Goal: Task Accomplishment & Management: Complete application form

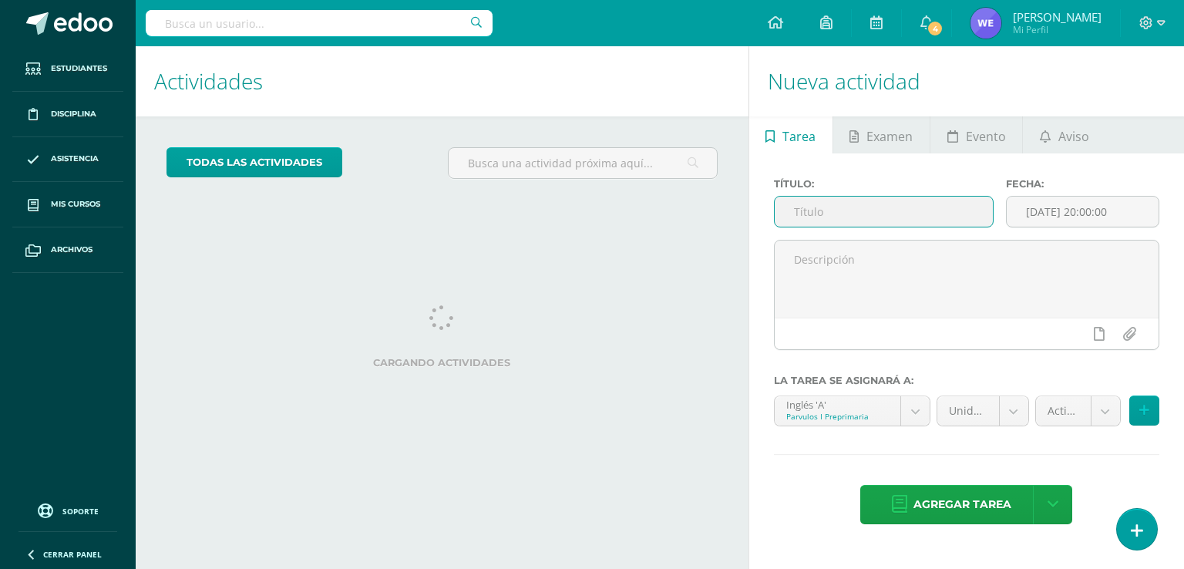
click at [905, 220] on input "text" at bounding box center [884, 212] width 218 height 30
type input "proyecto 7"
click at [1107, 217] on input "[DATE] 20:00:00" at bounding box center [1083, 212] width 152 height 30
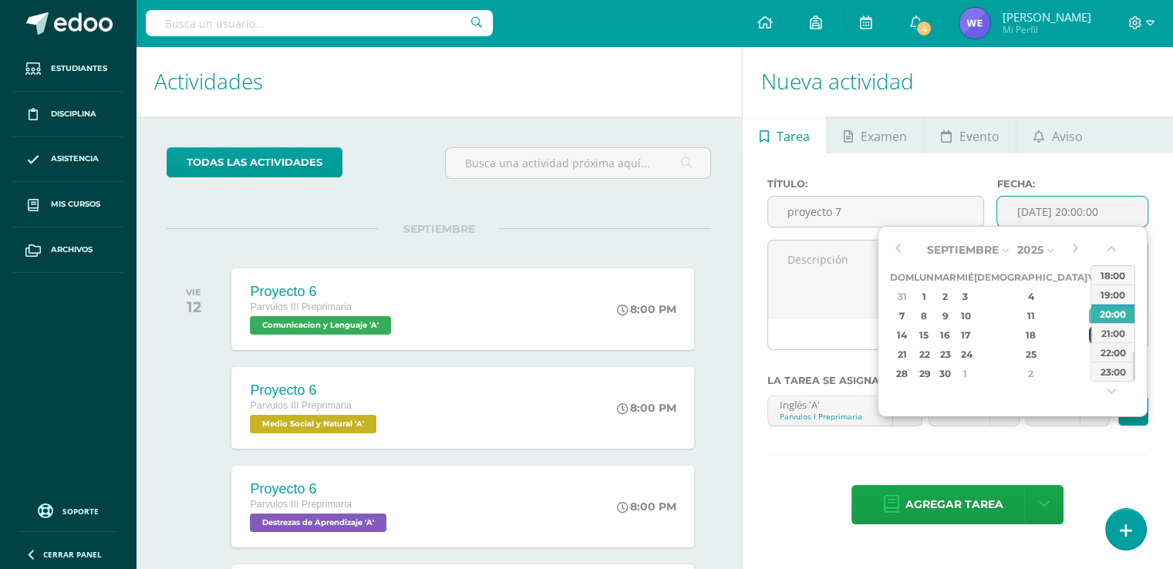
click at [1089, 328] on div "19" at bounding box center [1096, 335] width 14 height 18
type input "[DATE] 20:00"
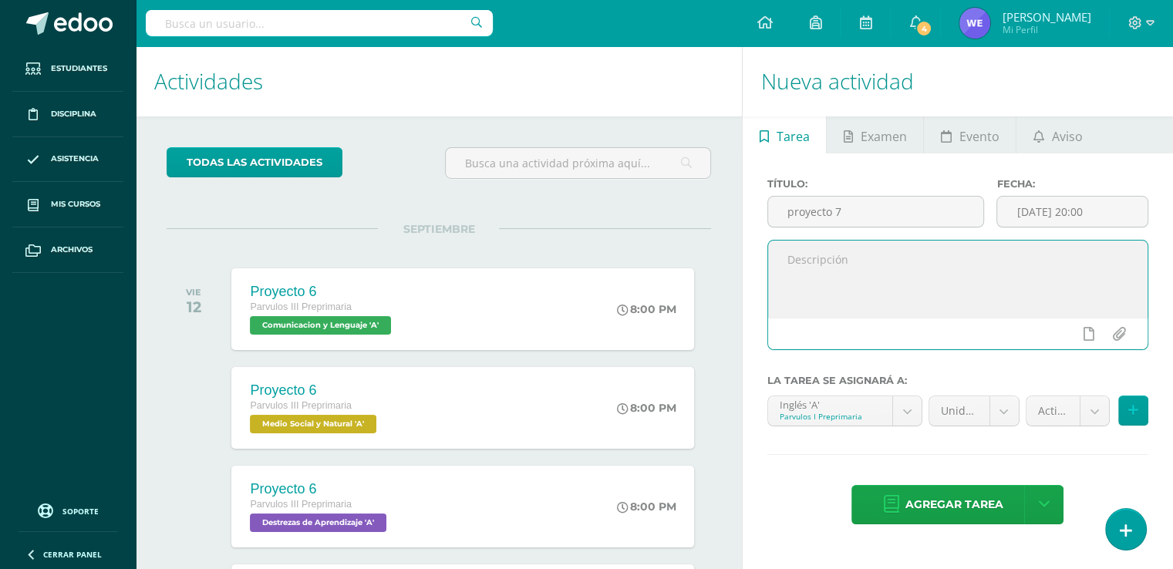
click at [814, 269] on textarea at bounding box center [957, 279] width 379 height 77
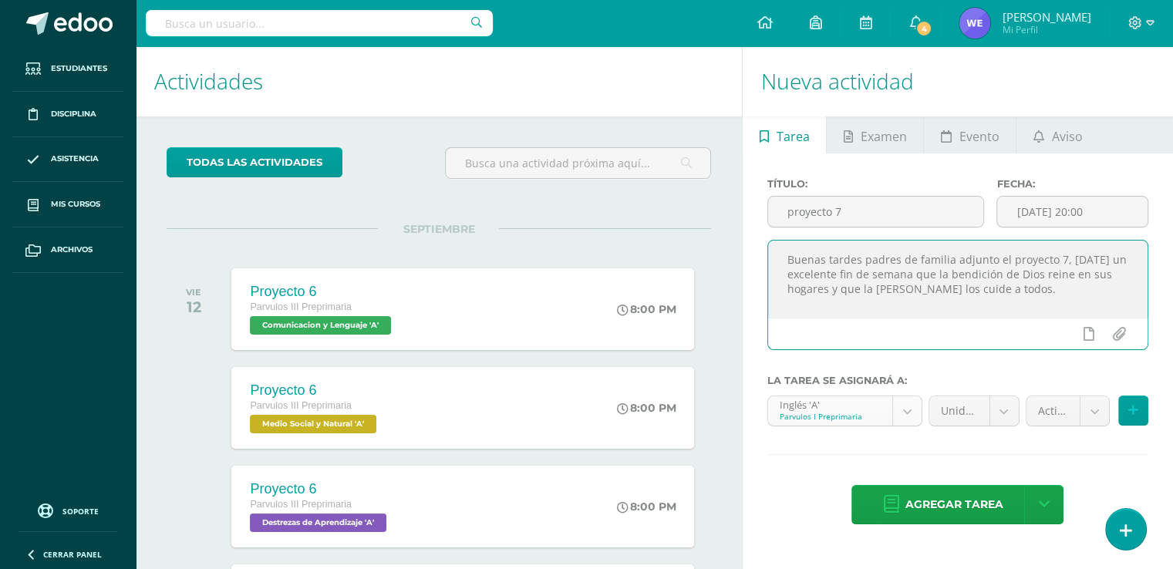
type textarea "Buenas tardes padres de familia adjunto el proyecto 7, [DATE] un excelente fin …"
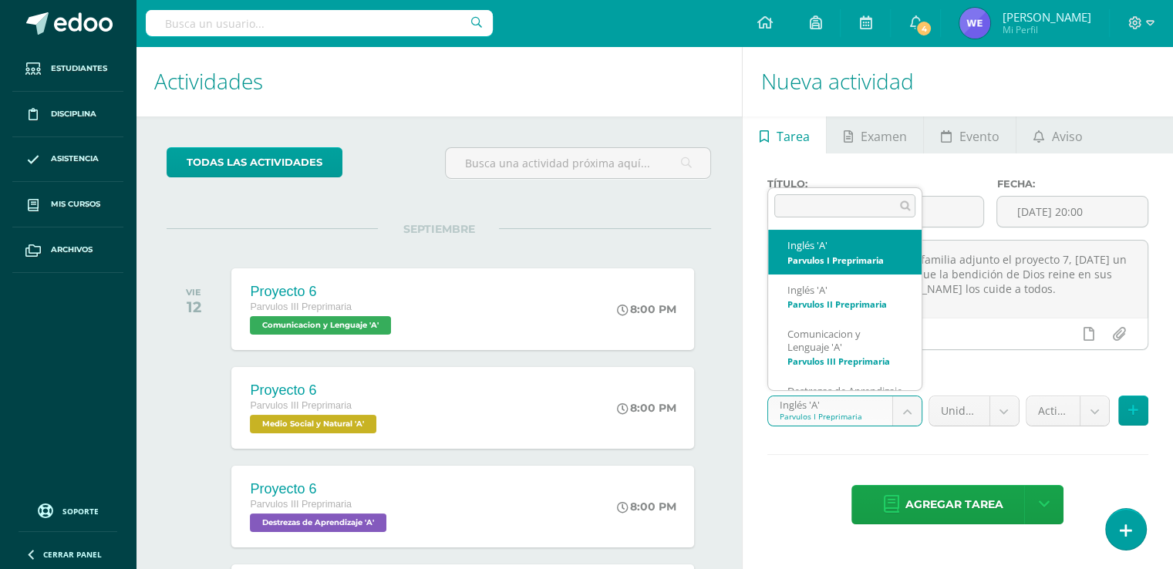
click at [912, 418] on body "Estudiantes Disciplina Asistencia Mis cursos Archivos Soporte Ayuda Reportar un…" at bounding box center [586, 284] width 1173 height 569
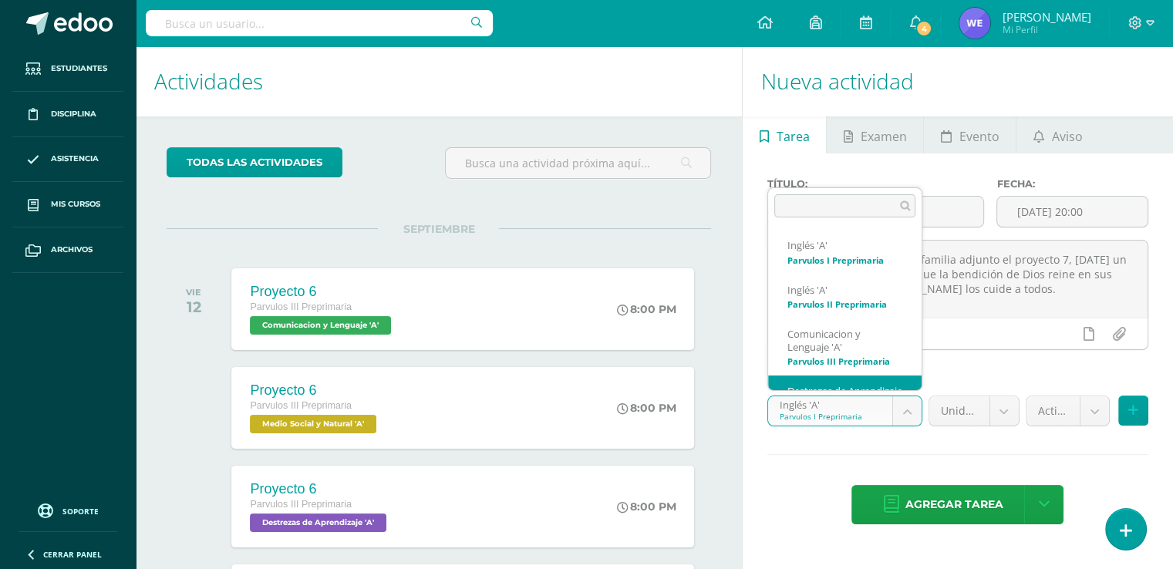
scroll to position [42, 0]
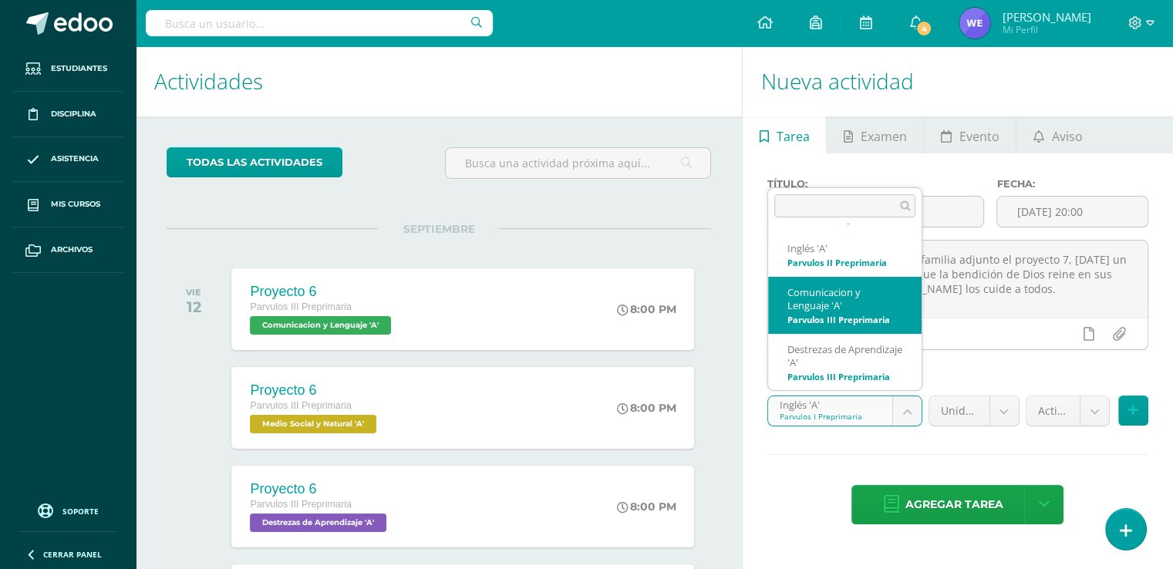
select select "156491"
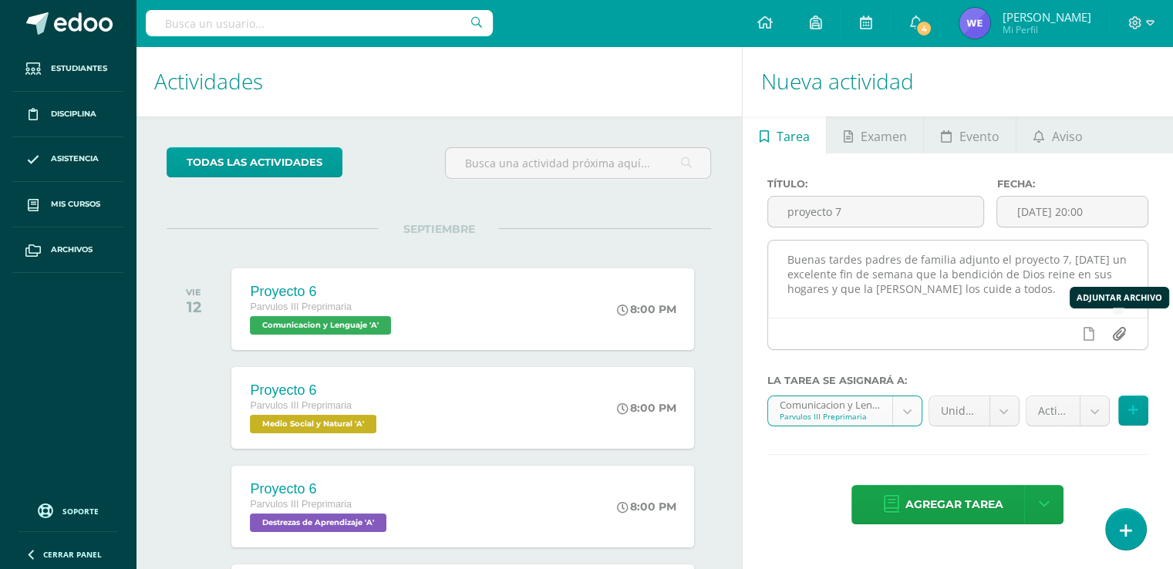
click at [1126, 337] on input "file" at bounding box center [1118, 333] width 30 height 29
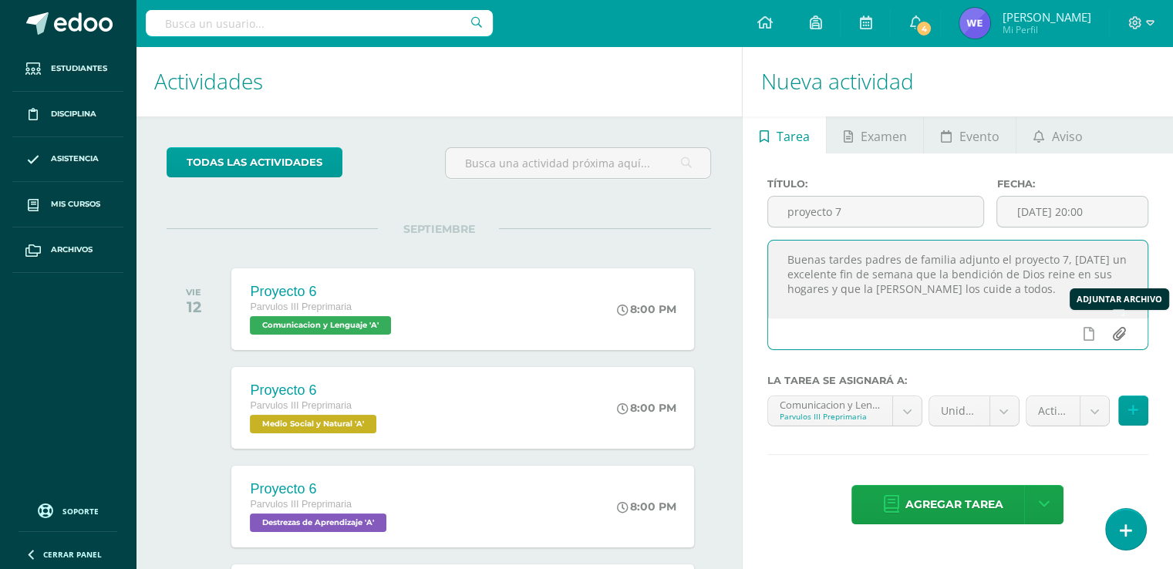
click at [1118, 328] on input "file" at bounding box center [1118, 333] width 30 height 29
type input "C:\fakepath\Proyecto 7.pdf"
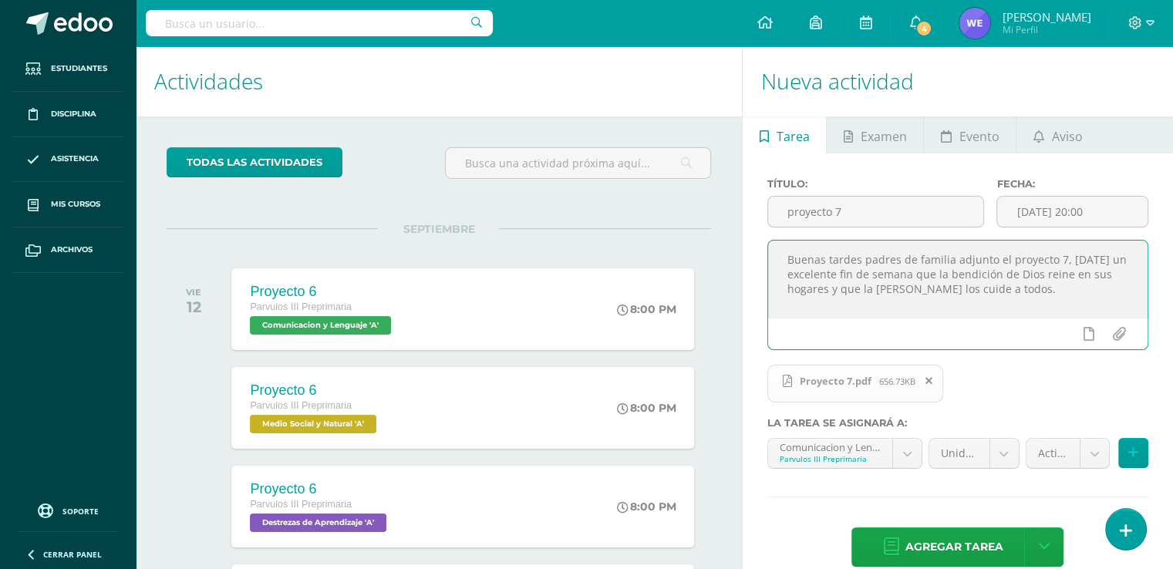
drag, startPoint x: 1033, startPoint y: 295, endPoint x: 786, endPoint y: 257, distance: 250.3
click at [786, 257] on textarea "Buenas tardes padres de familia adjunto el proyecto 7, [DATE] un excelente fin …" at bounding box center [957, 279] width 379 height 77
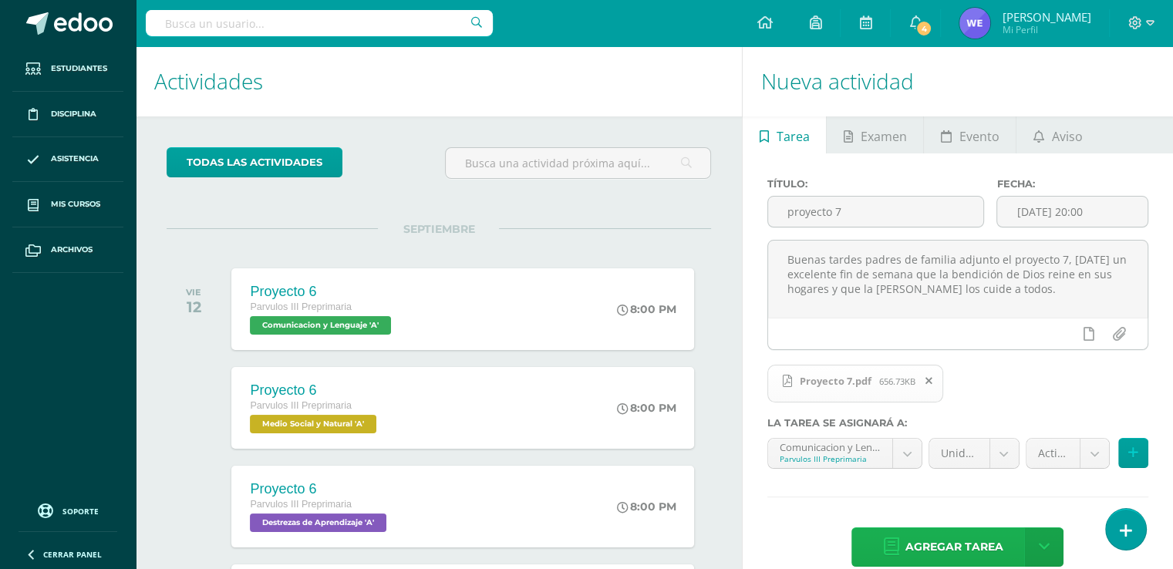
click at [949, 544] on span "Agregar tarea" at bounding box center [953, 547] width 98 height 38
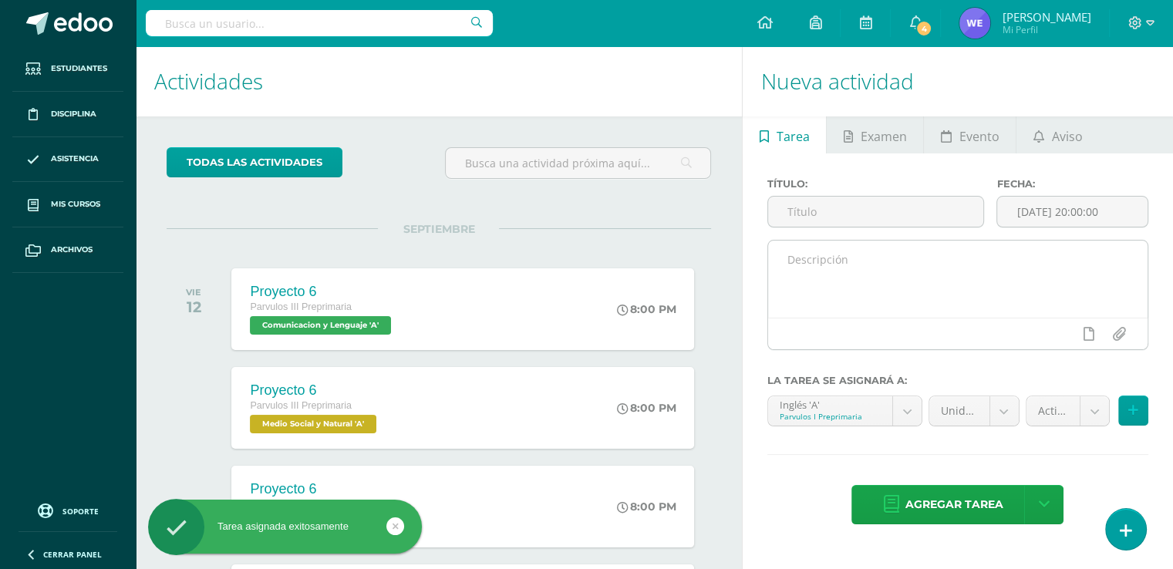
click at [999, 264] on textarea at bounding box center [957, 279] width 379 height 77
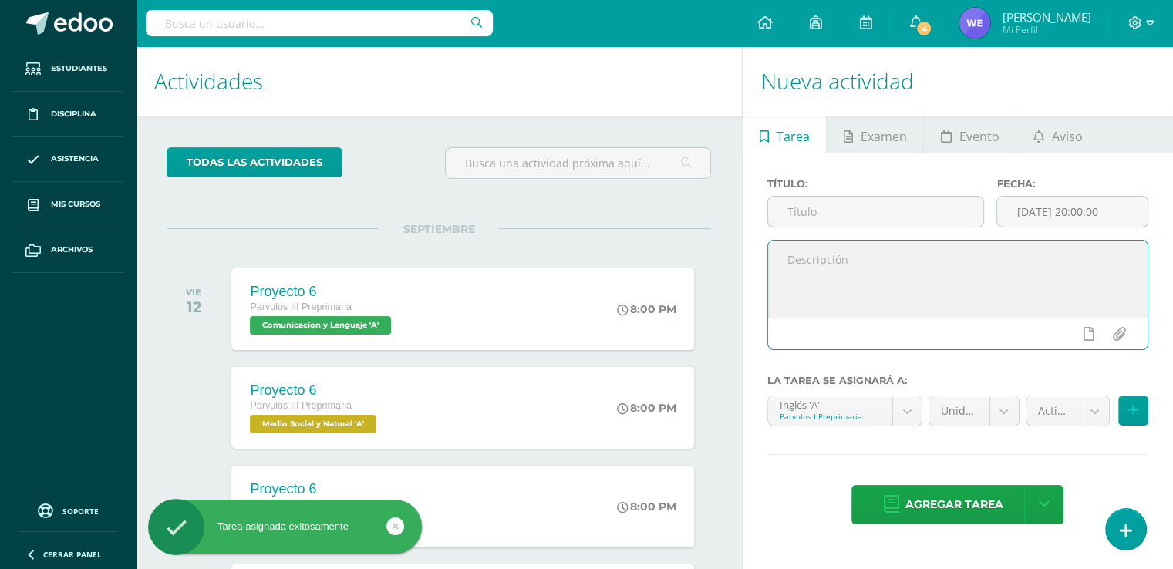
paste textarea "Buenas tardes padres de familia adjunto el proyecto 7, [DATE] un excelente fin …"
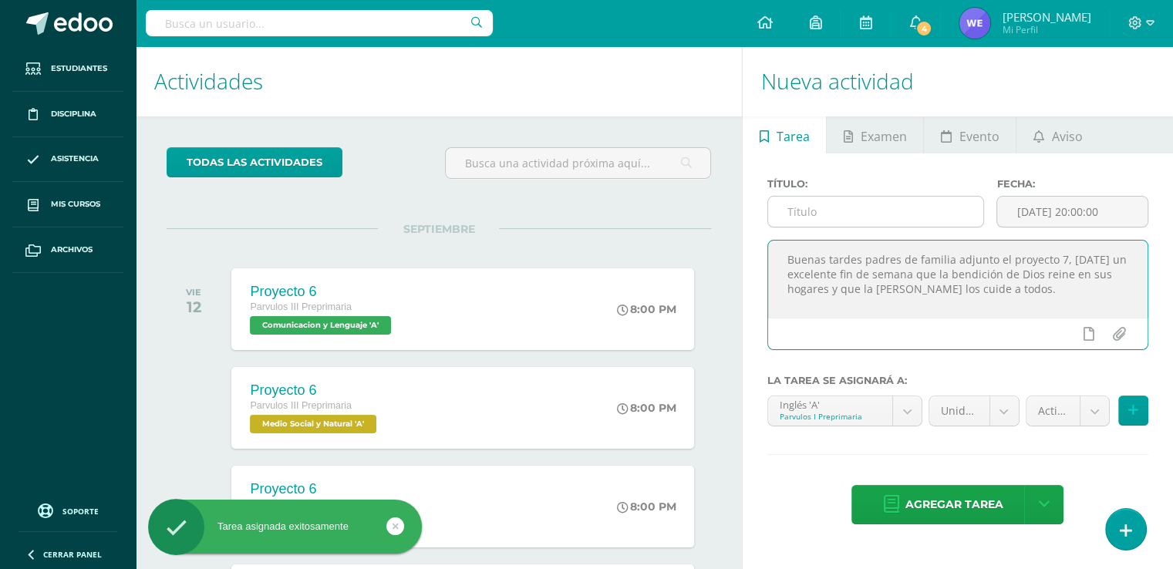
type textarea "Buenas tardes padres de familia adjunto el proyecto 7, [DATE] un excelente fin …"
click at [944, 207] on input "text" at bounding box center [876, 212] width 216 height 30
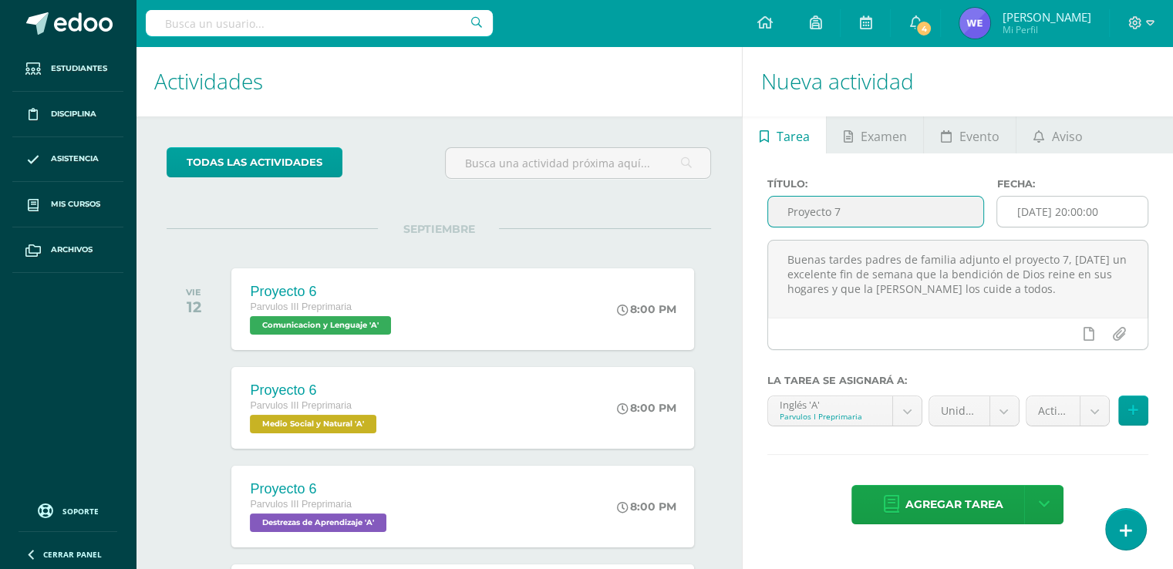
type input "Proyecto 7"
click at [1102, 218] on input "[DATE] 20:00:00" at bounding box center [1072, 212] width 150 height 30
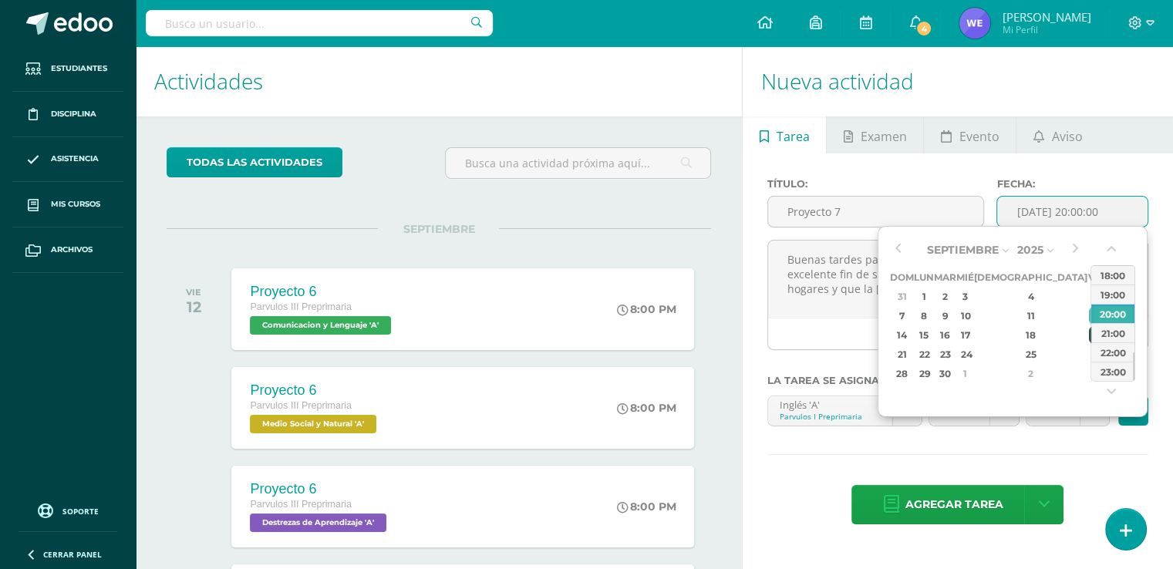
click at [1089, 337] on div "19" at bounding box center [1096, 335] width 14 height 18
type input "[DATE] 20:00"
click at [842, 315] on textarea "Buenas tardes padres de familia adjunto el proyecto 7, [DATE] un excelente fin …" at bounding box center [957, 279] width 379 height 77
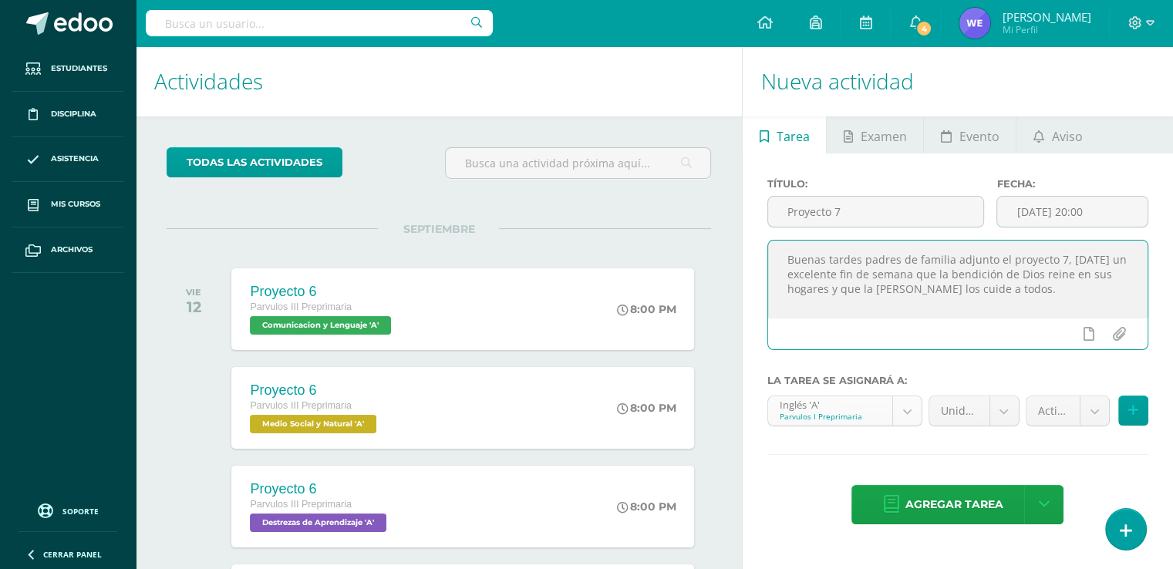
click at [901, 419] on body "Tarea asignada exitosamente Estudiantes Disciplina Asistencia Mis cursos Archiv…" at bounding box center [586, 284] width 1173 height 569
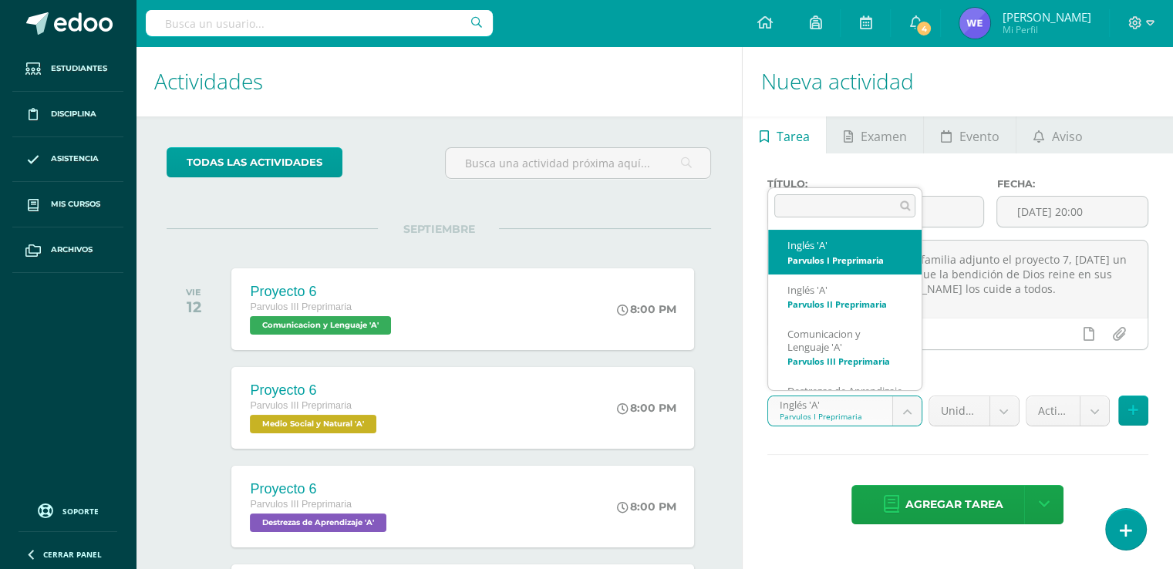
scroll to position [42, 0]
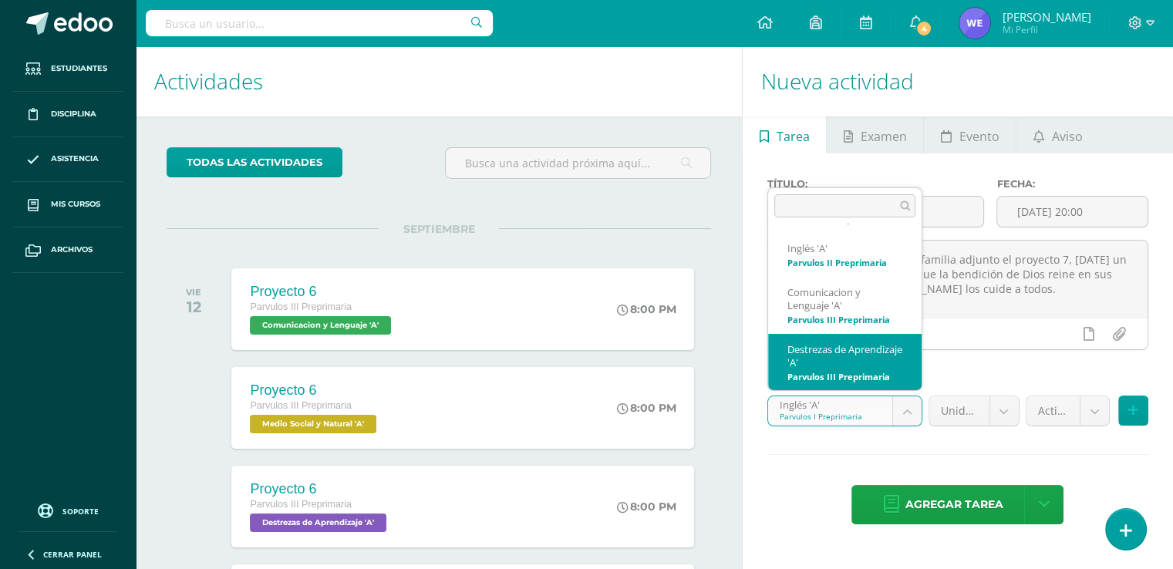
select select "156483"
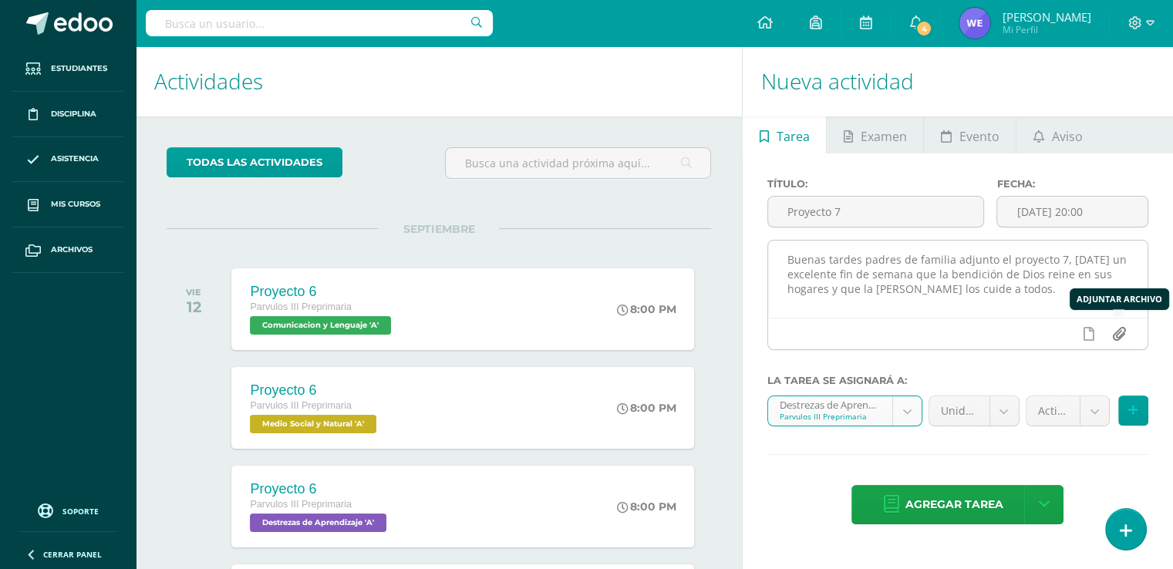
click at [1112, 334] on input "file" at bounding box center [1118, 333] width 30 height 29
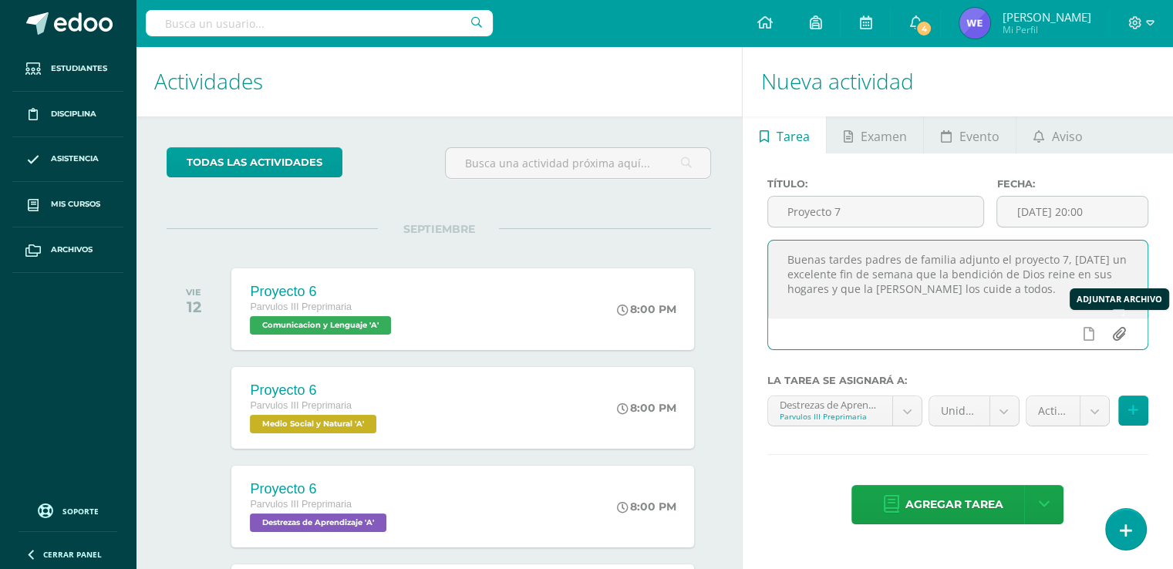
type input "C:\fakepath\Proyecto 7.pdf"
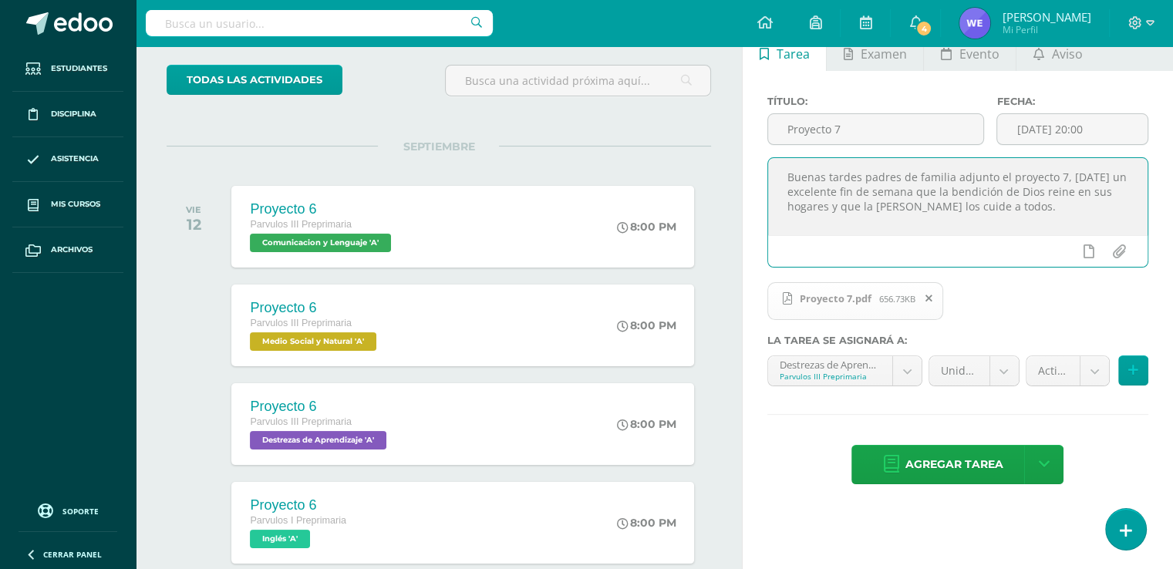
scroll to position [77, 0]
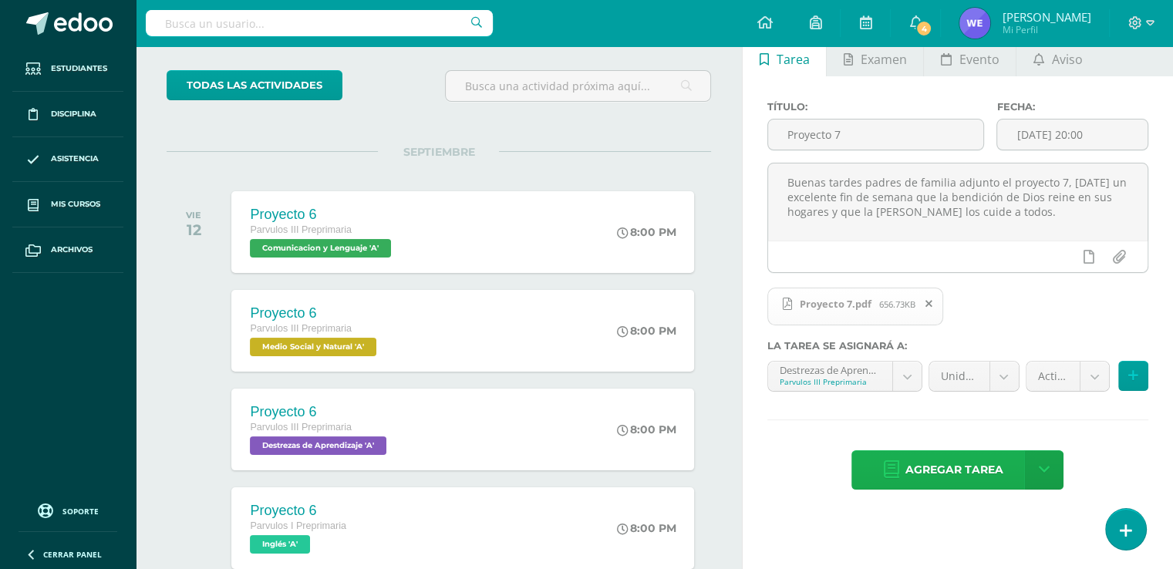
click at [920, 462] on span "Agregar tarea" at bounding box center [953, 470] width 98 height 38
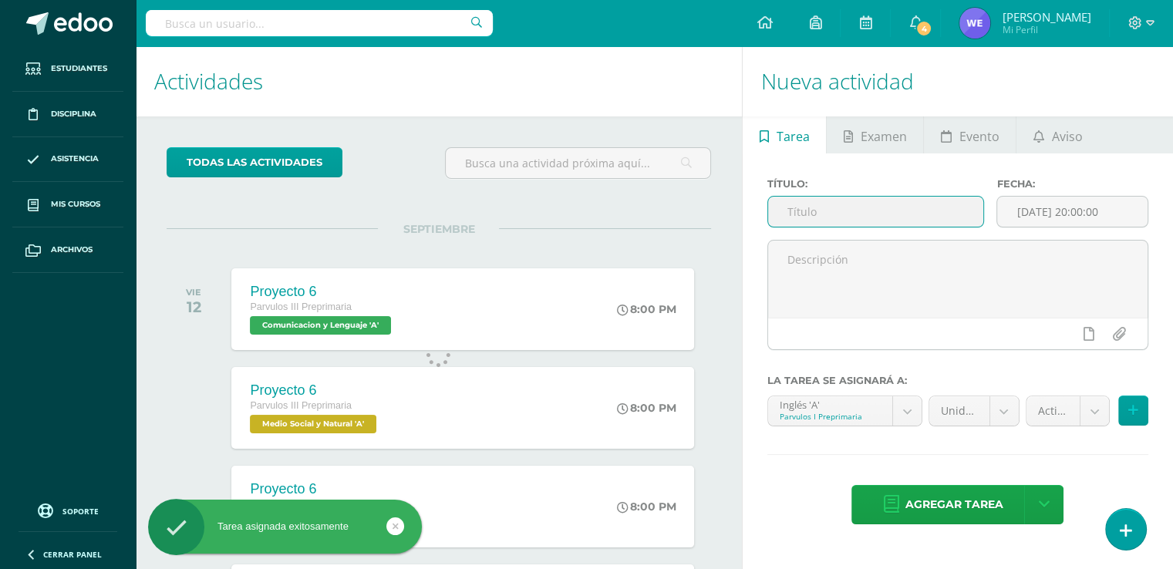
click at [861, 216] on input "text" at bounding box center [876, 212] width 216 height 30
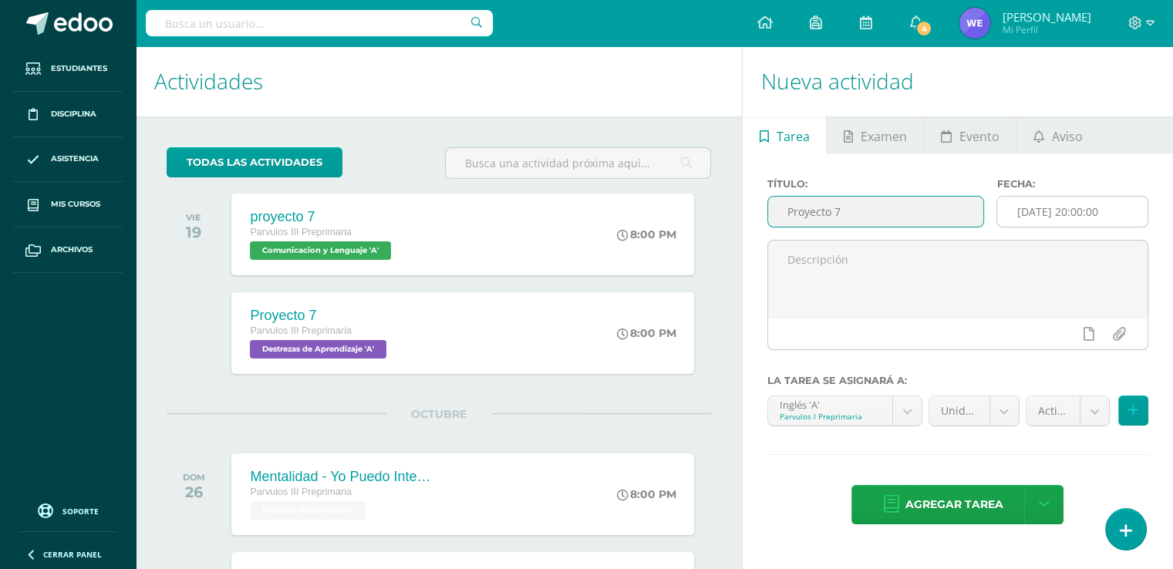
type input "Proyecto 7"
click at [1045, 214] on input "[DATE] 20:00:00" at bounding box center [1072, 212] width 150 height 30
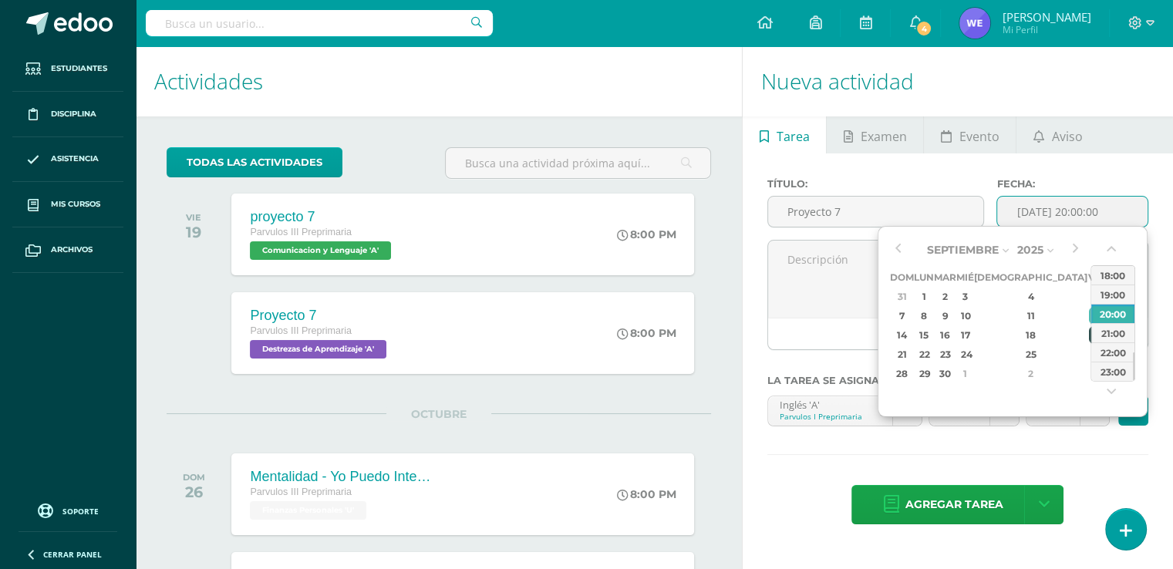
click at [1089, 335] on div "19" at bounding box center [1096, 335] width 14 height 18
type input "[DATE] 20:00"
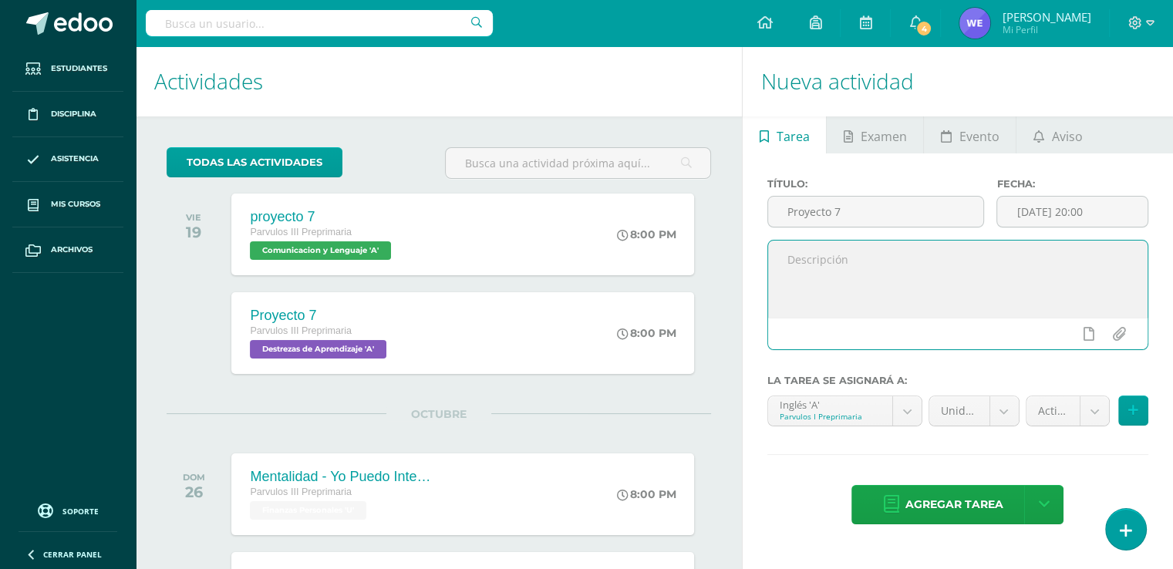
click at [816, 287] on textarea at bounding box center [957, 279] width 379 height 77
paste textarea "Buenas tardes padres de familia adjunto el proyecto 7, [DATE] un excelente fin …"
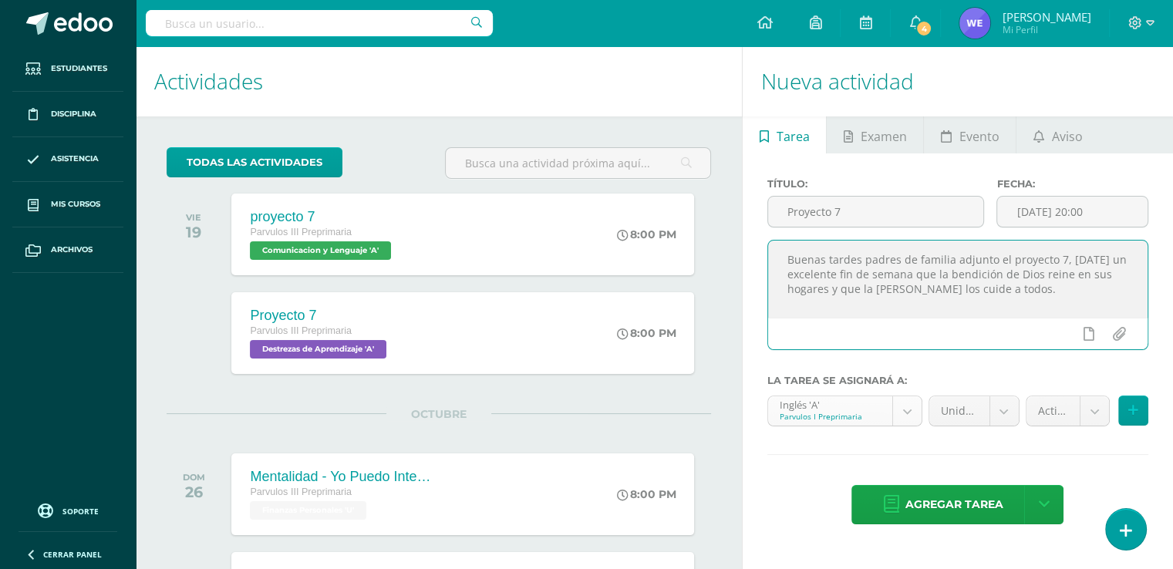
type textarea "Buenas tardes padres de familia adjunto el proyecto 7, [DATE] un excelente fin …"
click at [917, 406] on body "Tarea asignada exitosamente Estudiantes Disciplina Asistencia Mis cursos Archiv…" at bounding box center [586, 284] width 1173 height 569
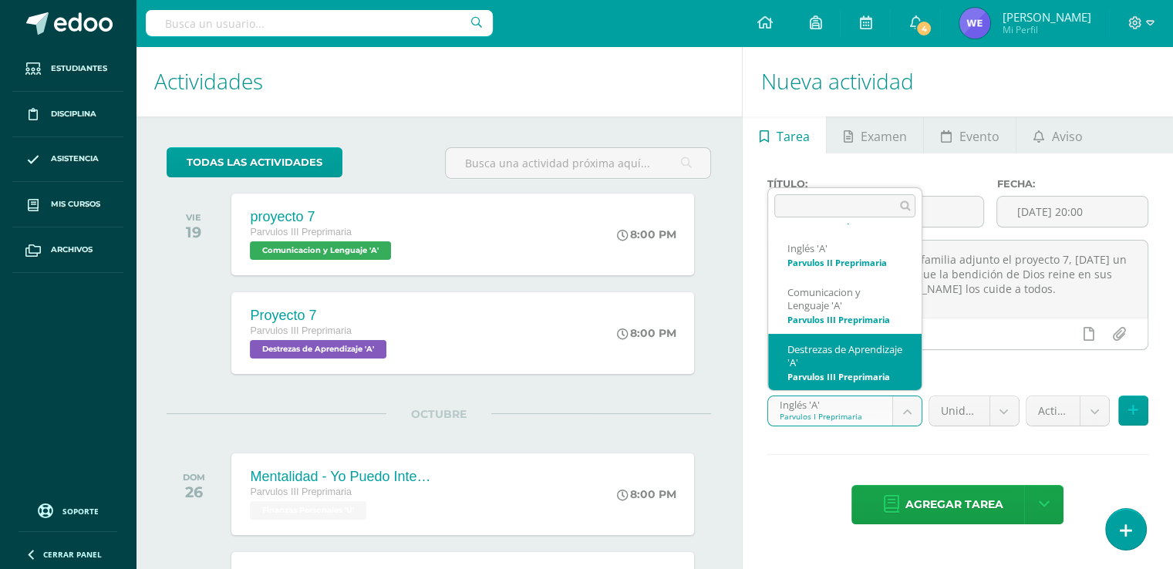
scroll to position [206, 0]
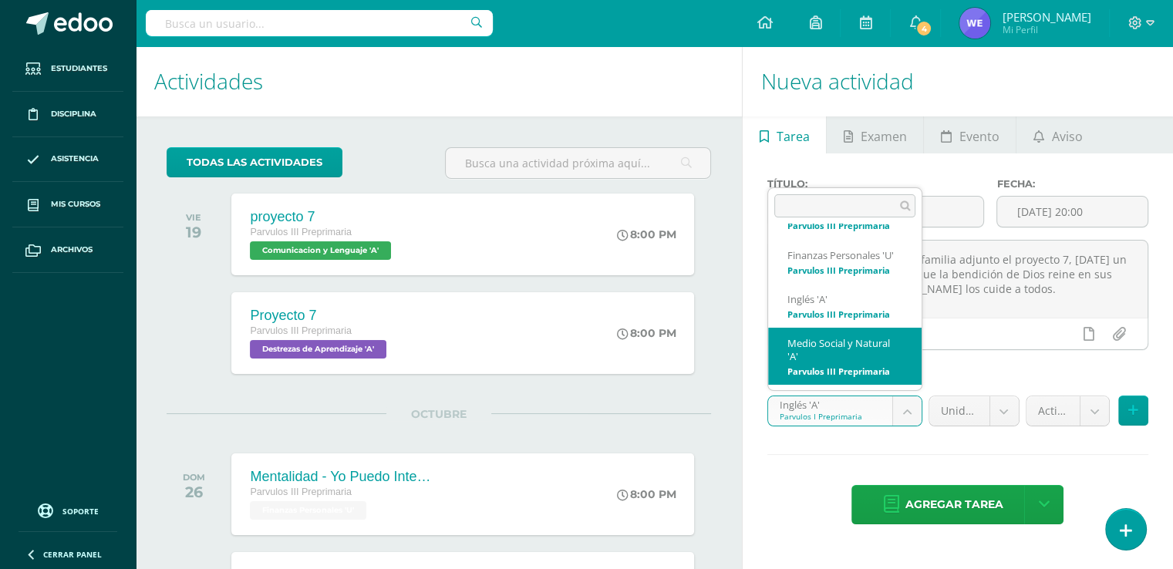
select select "156499"
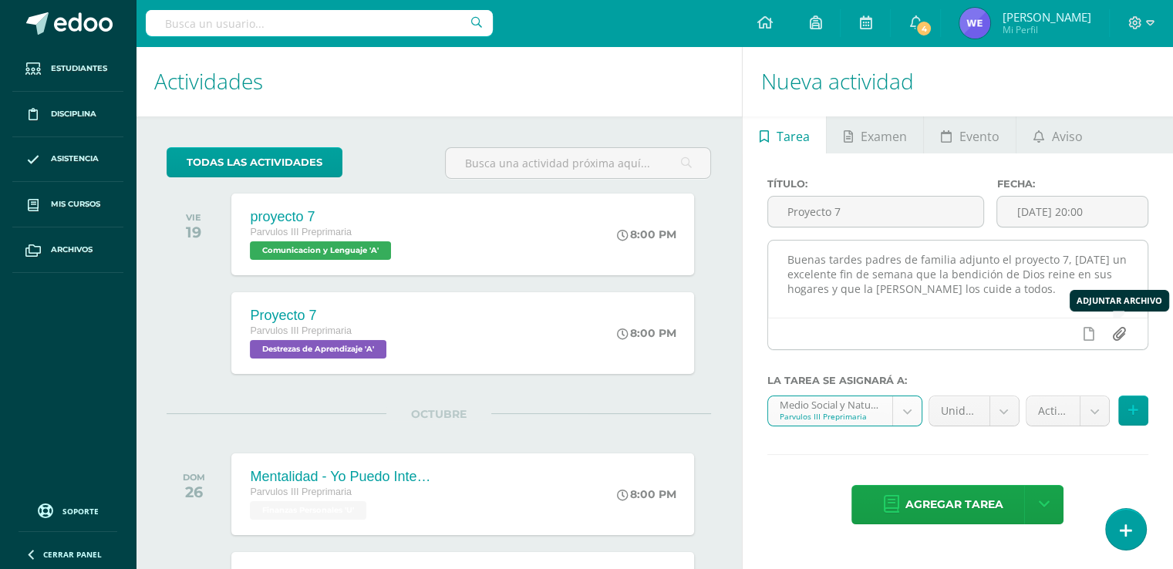
click at [1117, 337] on input "file" at bounding box center [1118, 333] width 30 height 29
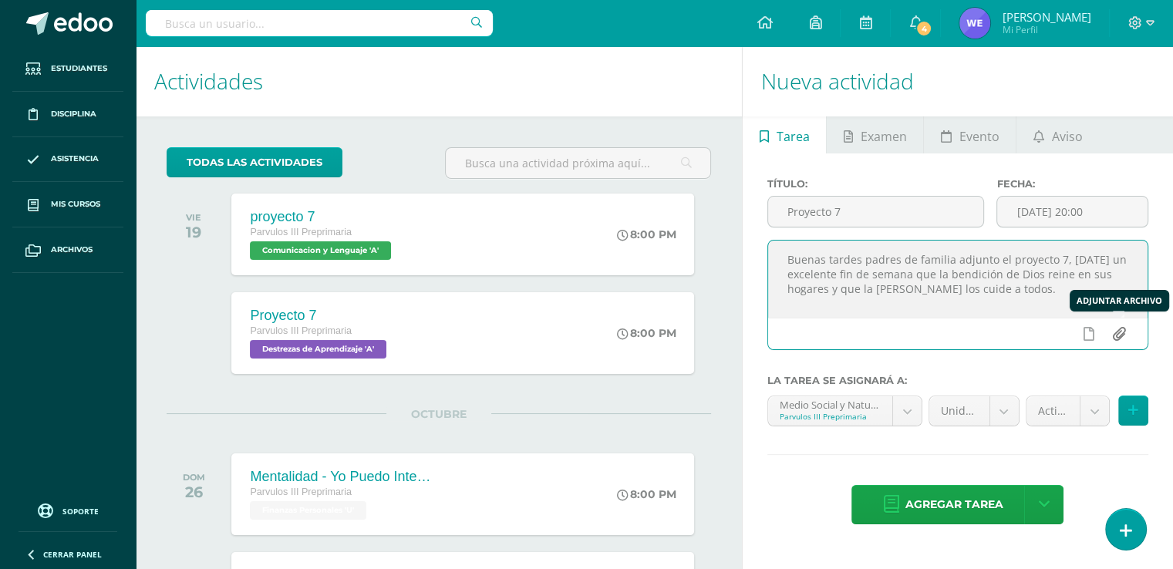
type input "C:\fakepath\Proyecto 7.pdf"
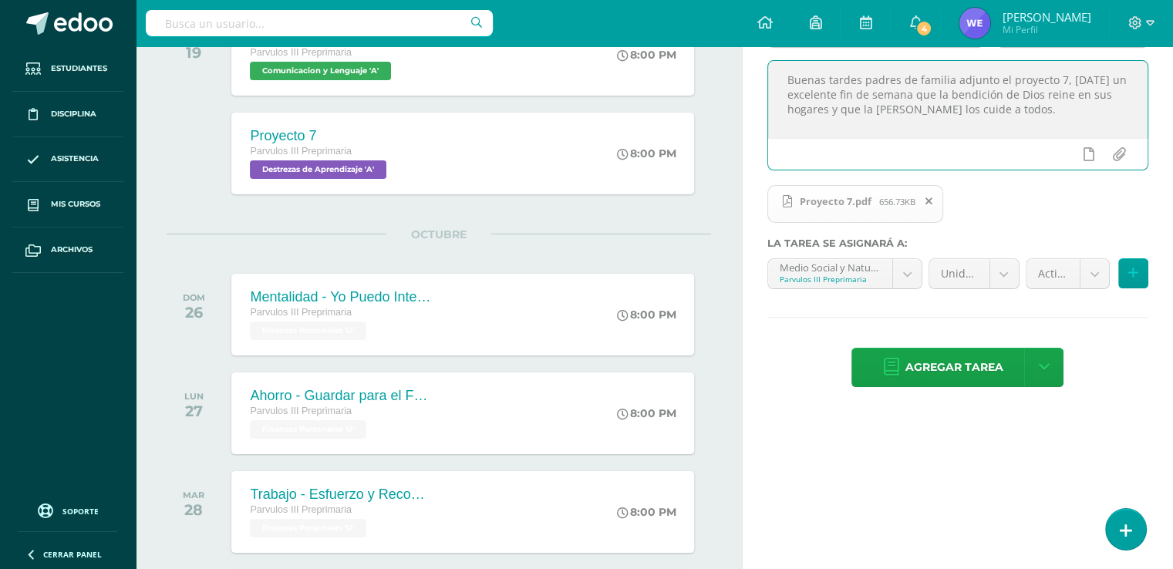
scroll to position [231, 0]
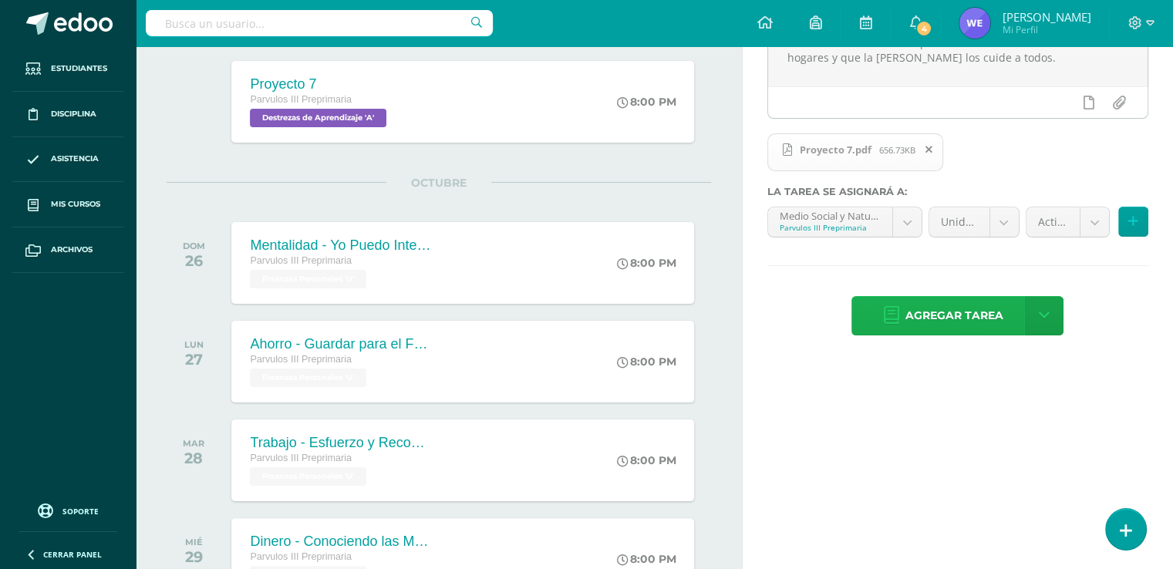
click at [931, 315] on span "Agregar tarea" at bounding box center [953, 316] width 98 height 38
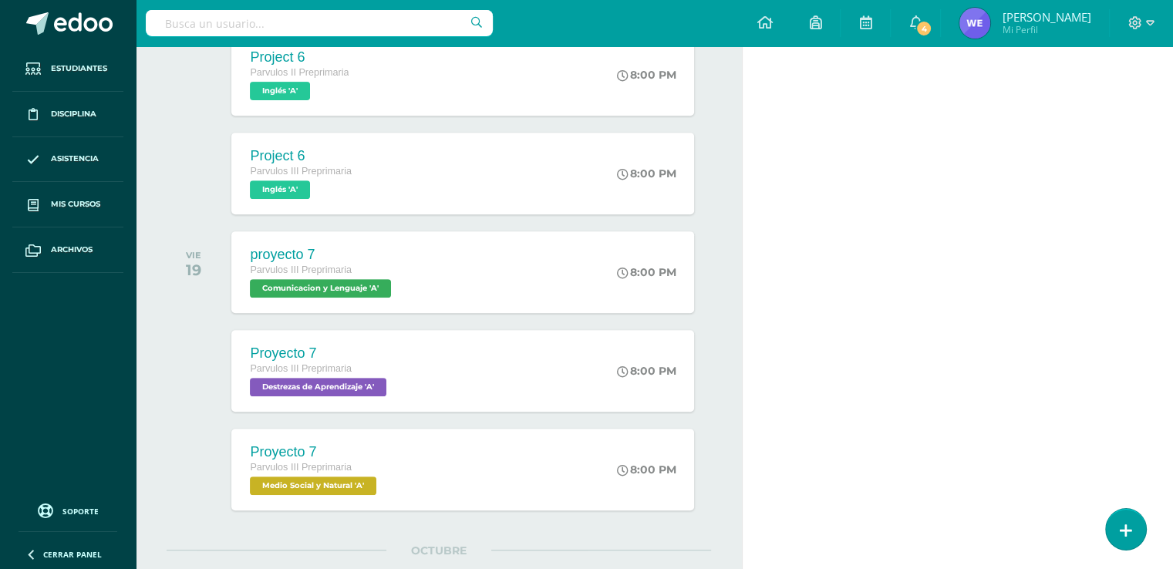
scroll to position [680, 0]
